Goal: Information Seeking & Learning: Learn about a topic

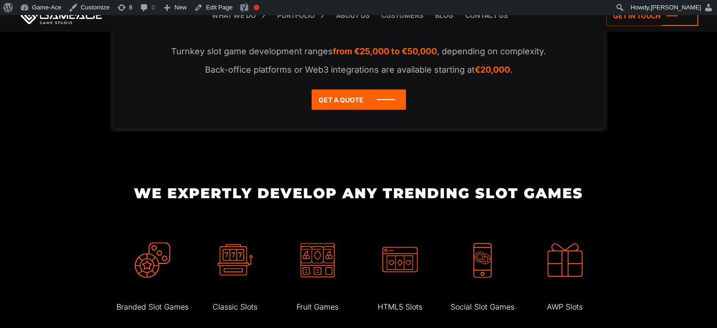
scroll to position [1962, 0]
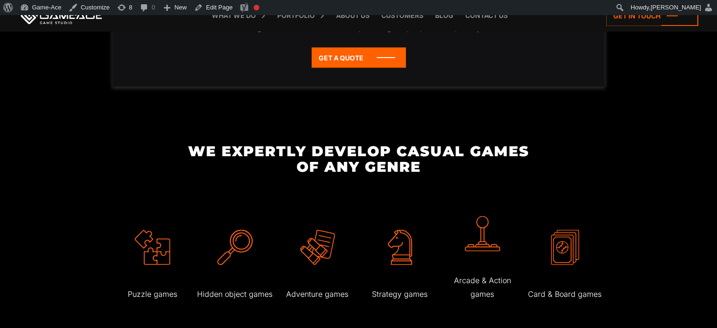
scroll to position [1711, 0]
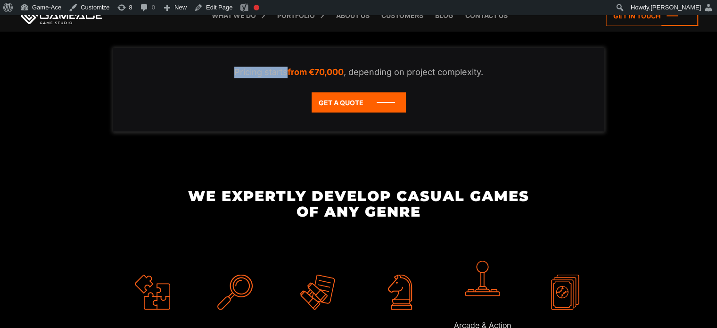
drag, startPoint x: 285, startPoint y: 72, endPoint x: 228, endPoint y: 70, distance: 56.6
click at [228, 70] on p "Pricing starts from €70,000 , depending on project complexity." at bounding box center [359, 72] width 454 height 11
copy p "Pricing starts"
click at [216, 10] on link "Edit Page" at bounding box center [214, 7] width 46 height 15
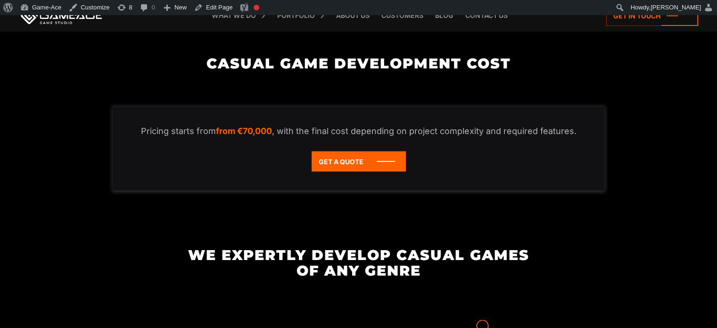
scroll to position [1653, 0]
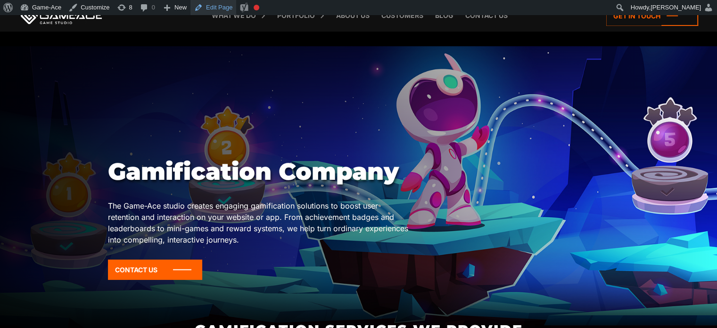
click at [215, 4] on link "Edit Page" at bounding box center [214, 7] width 46 height 15
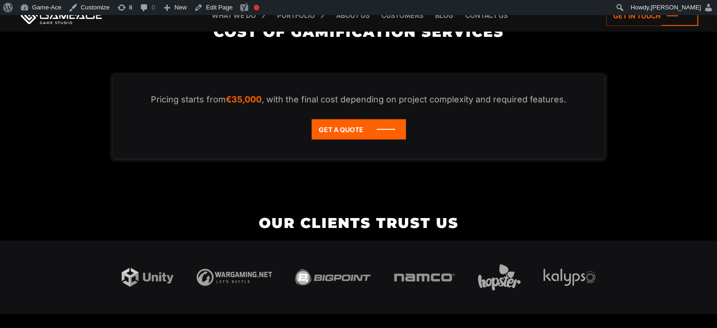
scroll to position [1867, 0]
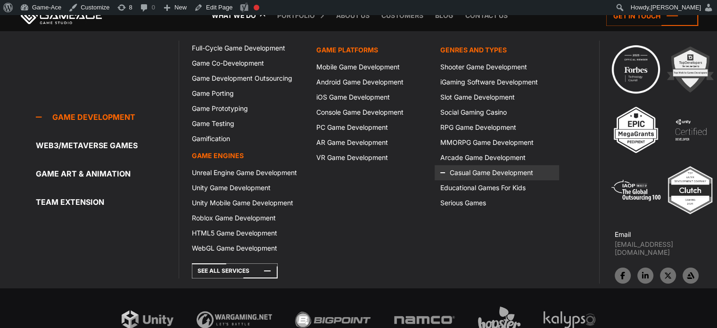
click at [467, 176] on link "Casual Game Development" at bounding box center [497, 172] width 124 height 15
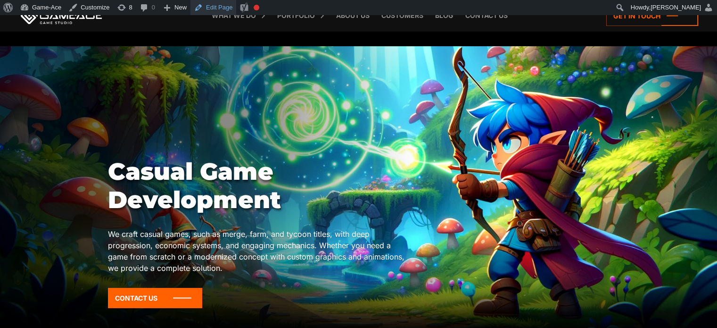
click at [214, 9] on link "Edit Page" at bounding box center [214, 7] width 46 height 15
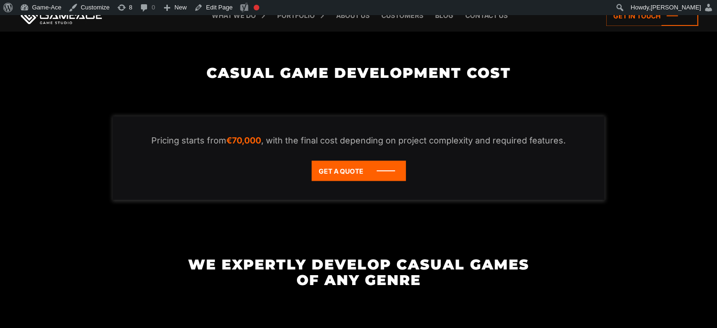
scroll to position [1642, 0]
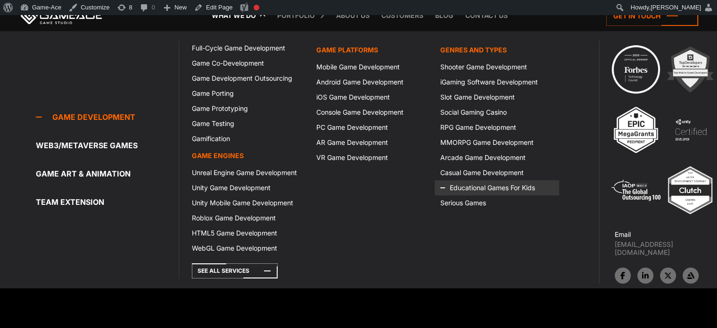
click at [468, 183] on link "Educational Games For Kids" at bounding box center [497, 187] width 124 height 15
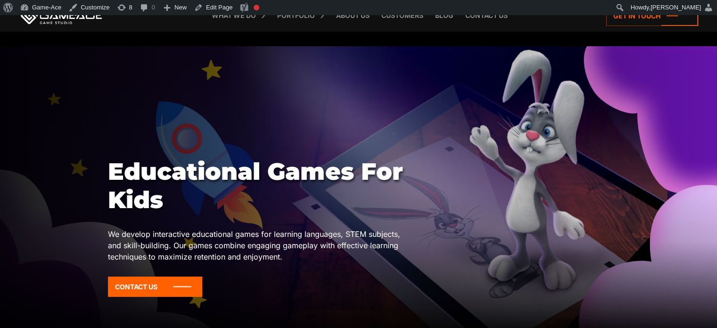
click at [216, 4] on link "Edit Page" at bounding box center [214, 7] width 46 height 15
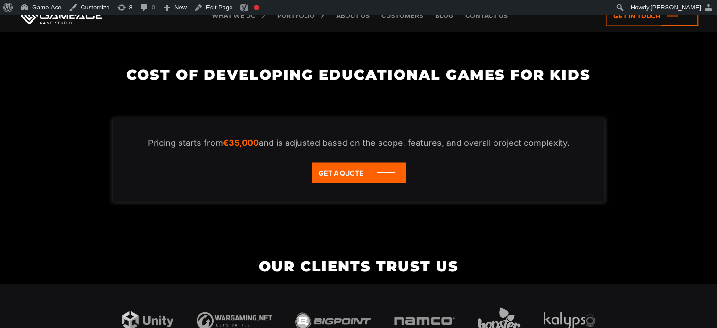
scroll to position [1677, 0]
drag, startPoint x: 298, startPoint y: 130, endPoint x: 409, endPoint y: 129, distance: 110.8
drag, startPoint x: 409, startPoint y: 129, endPoint x: 379, endPoint y: 131, distance: 29.8
click at [379, 137] on p "Pricing starts from €35,000 and is adjusted based on the scope, features, and o…" at bounding box center [359, 142] width 454 height 11
drag, startPoint x: 440, startPoint y: 132, endPoint x: 302, endPoint y: 130, distance: 137.7
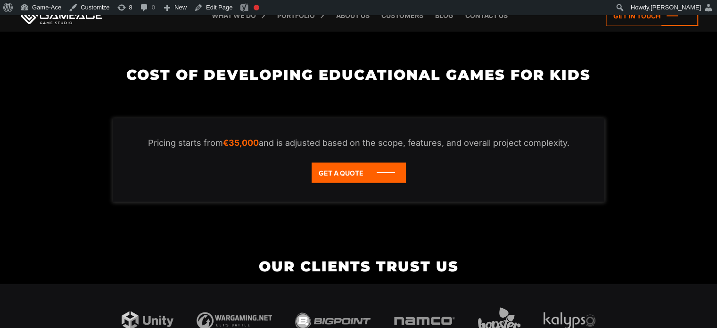
drag, startPoint x: 302, startPoint y: 130, endPoint x: 279, endPoint y: 131, distance: 22.7
click at [279, 137] on p "Pricing starts from €35,000 and is adjusted based on the scope, features, and o…" at bounding box center [359, 142] width 454 height 11
drag, startPoint x: 279, startPoint y: 131, endPoint x: 355, endPoint y: 133, distance: 75.5
click at [355, 137] on p "Pricing starts from €35,000 and is adjusted based on the scope, features, and o…" at bounding box center [359, 142] width 454 height 11
copy p "is adjusted based on"
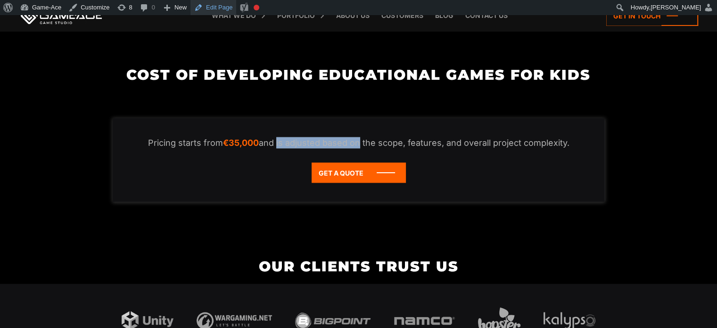
click at [219, 1] on link "Edit Page" at bounding box center [214, 7] width 46 height 15
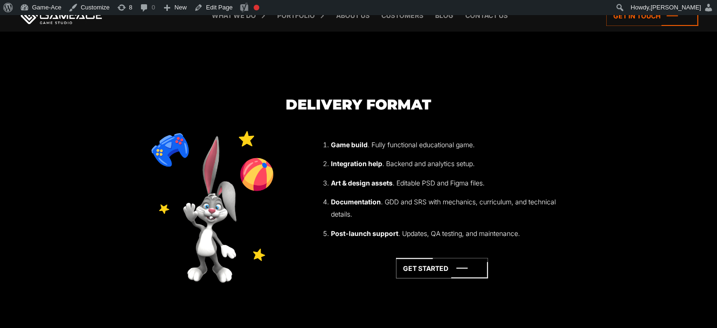
scroll to position [2452, 0]
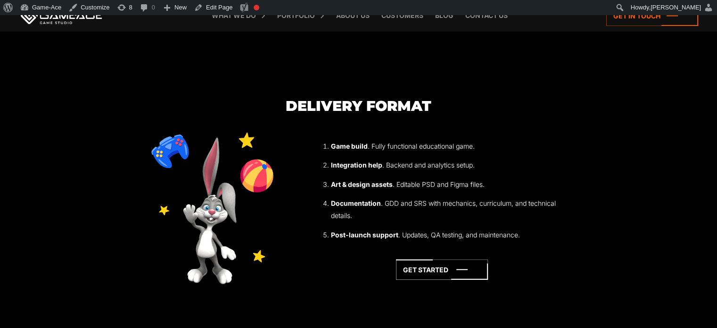
click at [665, 203] on section "Delivery format Game build . Fully functional educational game. Integration hel…" at bounding box center [358, 214] width 717 height 233
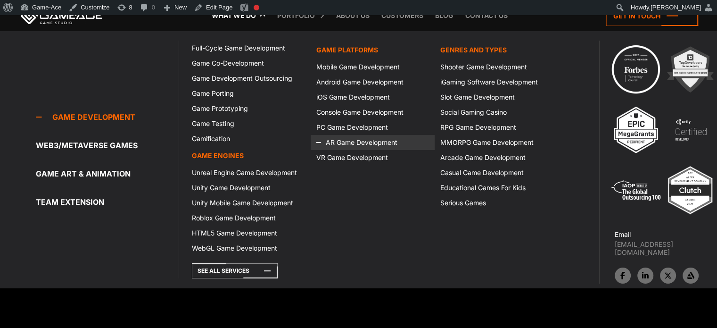
click at [341, 144] on link "AR Game Development" at bounding box center [373, 142] width 124 height 15
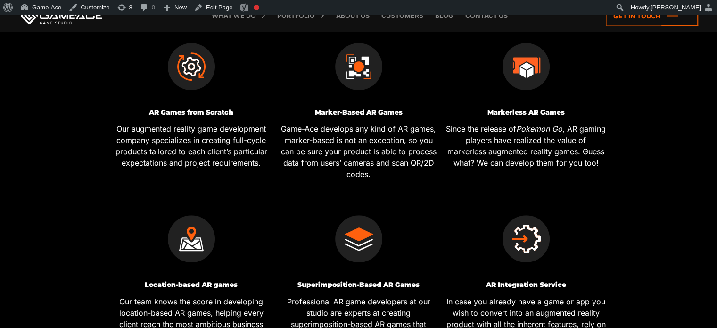
scroll to position [418, 0]
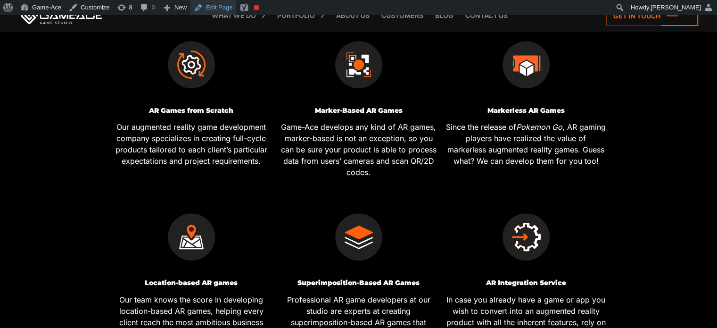
click at [214, 11] on link "Edit Page" at bounding box center [214, 7] width 46 height 15
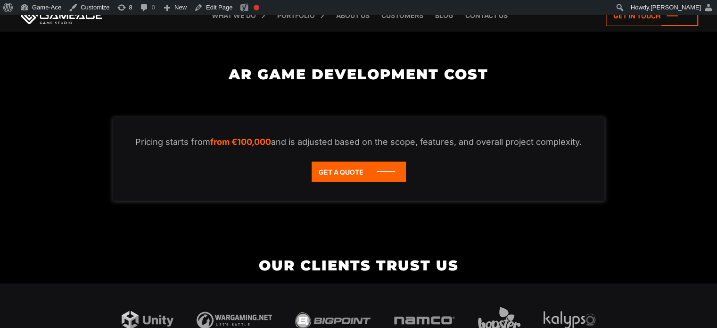
scroll to position [1816, 0]
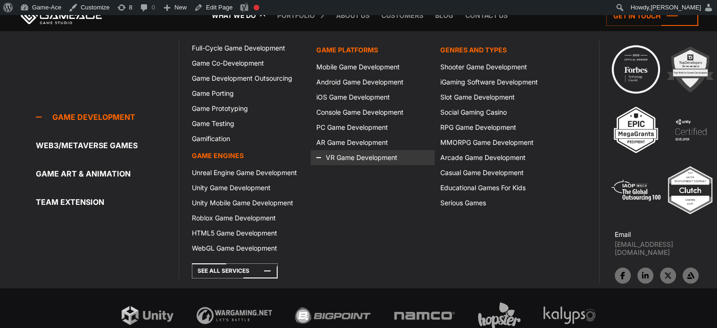
click at [372, 157] on link "VR Game Development" at bounding box center [373, 157] width 124 height 15
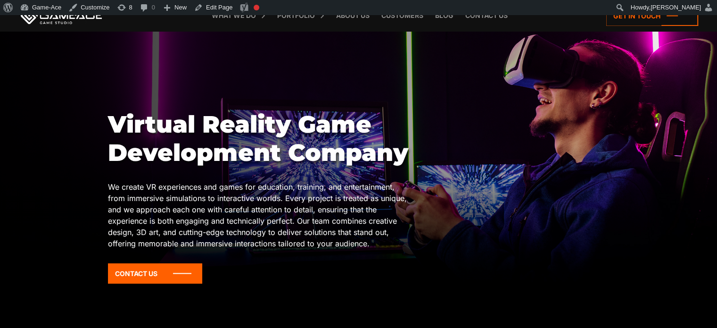
scroll to position [47, 0]
click at [215, 6] on link "Edit Page" at bounding box center [214, 7] width 46 height 15
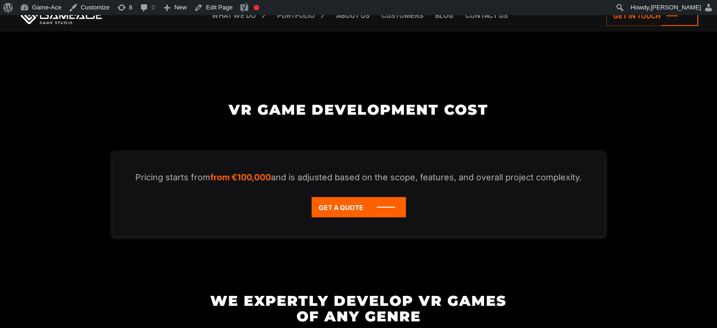
scroll to position [1703, 0]
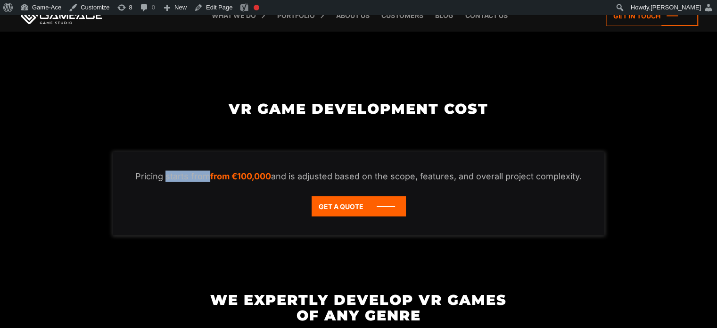
drag, startPoint x: 208, startPoint y: 166, endPoint x: 164, endPoint y: 169, distance: 43.6
click at [164, 170] on p "Pricing starts from from €100,000 and is adjusted based on the scope, features,…" at bounding box center [359, 175] width 454 height 11
copy p "starts from"
click at [216, 1] on link "Edit Page" at bounding box center [214, 7] width 46 height 15
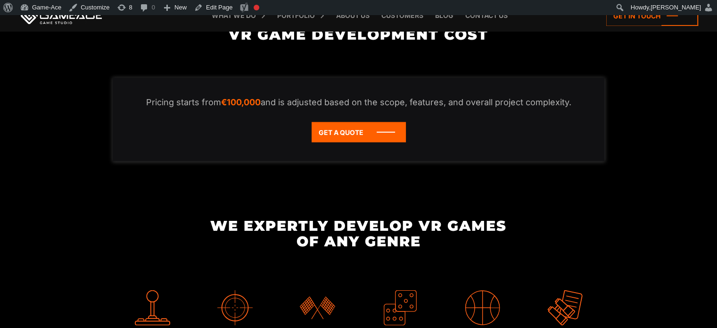
scroll to position [1732, 0]
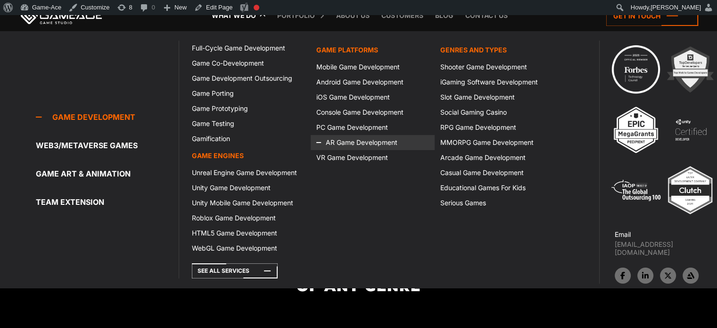
click at [351, 141] on link "AR Game Development" at bounding box center [373, 142] width 124 height 15
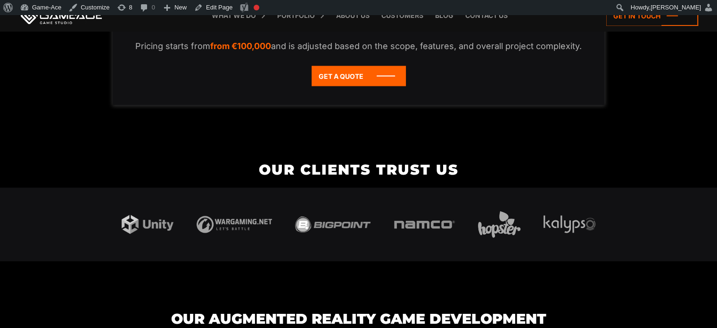
scroll to position [1905, 0]
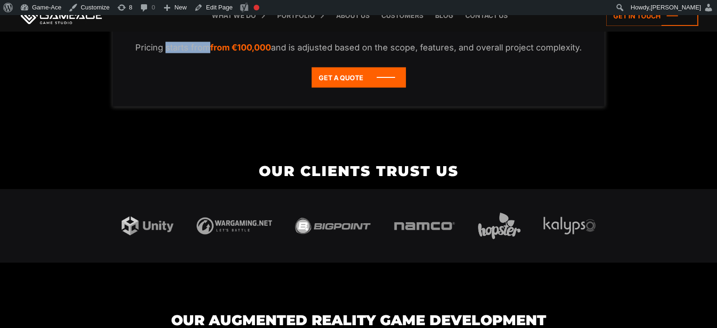
drag, startPoint x: 208, startPoint y: 38, endPoint x: 166, endPoint y: 39, distance: 42.0
click at [166, 42] on p "Pricing starts from from €100,000 and is adjusted based on the scope, features,…" at bounding box center [359, 47] width 454 height 11
copy p "starts from"
click at [216, 6] on link "Edit Page" at bounding box center [214, 7] width 46 height 15
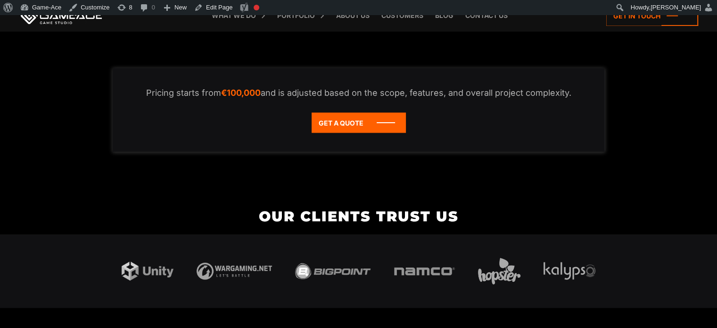
scroll to position [1817, 0]
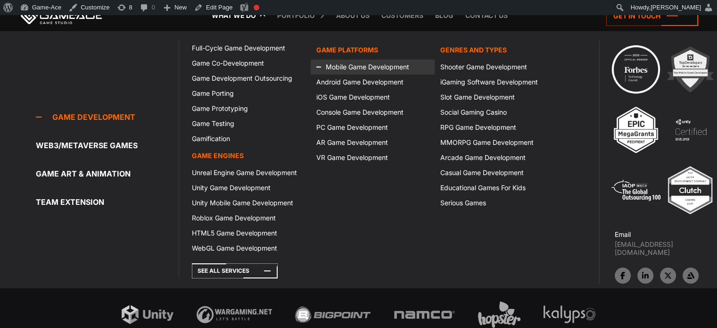
click at [372, 63] on link "Mobile Game Development" at bounding box center [373, 66] width 124 height 15
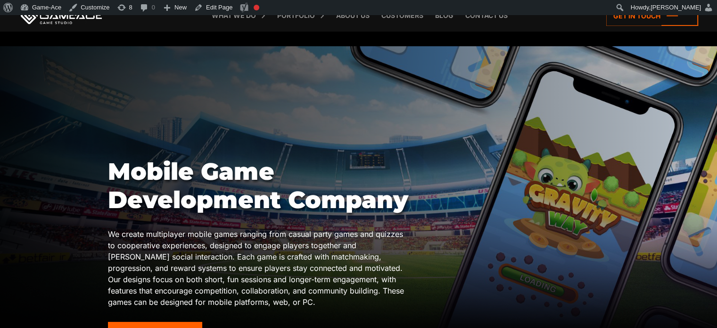
click at [681, 137] on div at bounding box center [358, 189] width 717 height 287
click at [216, 2] on link "Edit Page" at bounding box center [214, 7] width 46 height 15
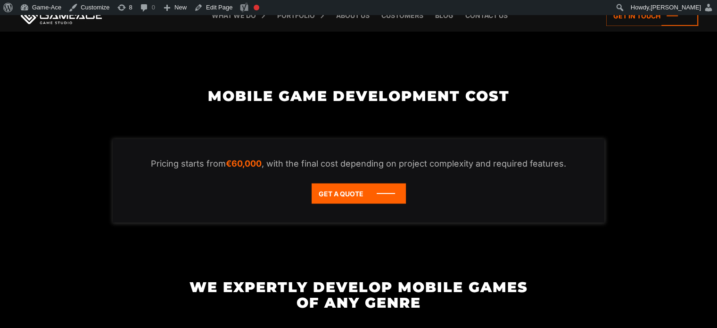
scroll to position [1796, 0]
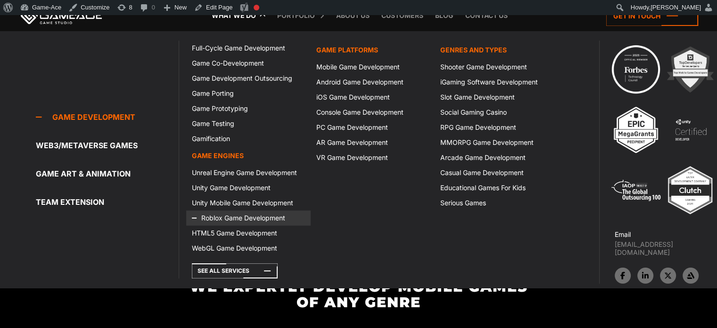
click at [231, 221] on link "Roblox Game Development" at bounding box center [248, 217] width 124 height 15
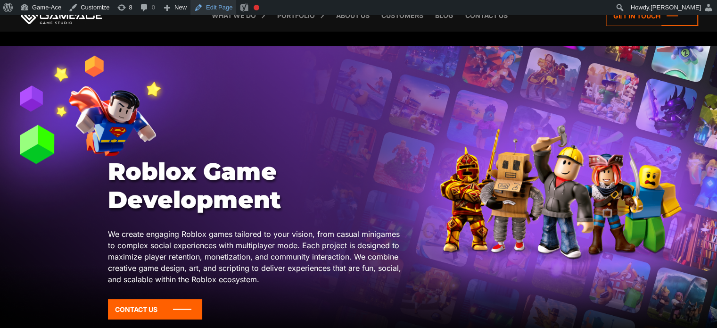
click at [217, 7] on link "Edit Page" at bounding box center [214, 7] width 46 height 15
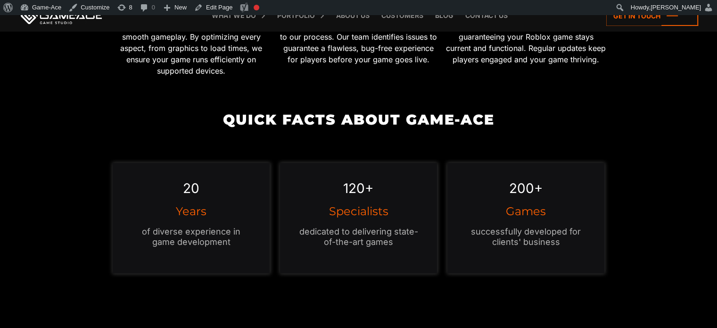
scroll to position [679, 0]
